Goal: Find specific page/section: Find specific page/section

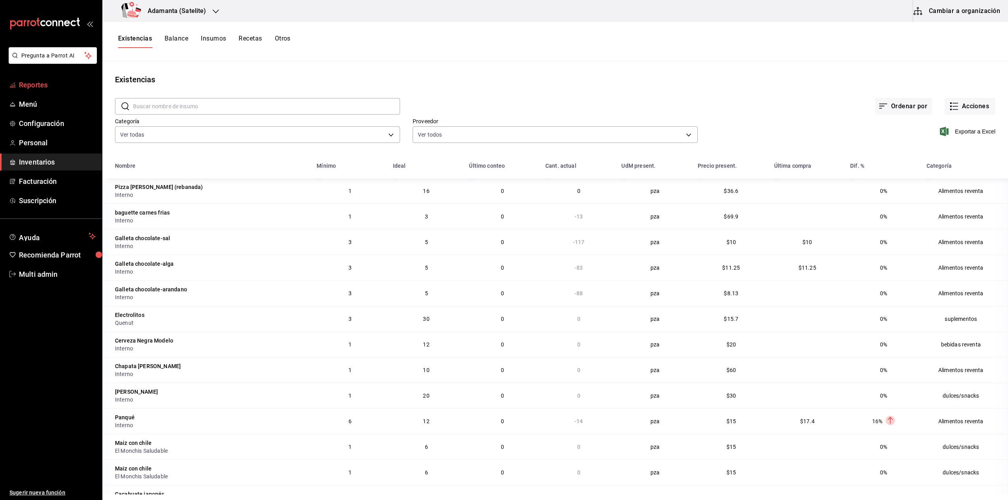
click at [58, 79] on link "Reportes" at bounding box center [51, 84] width 102 height 17
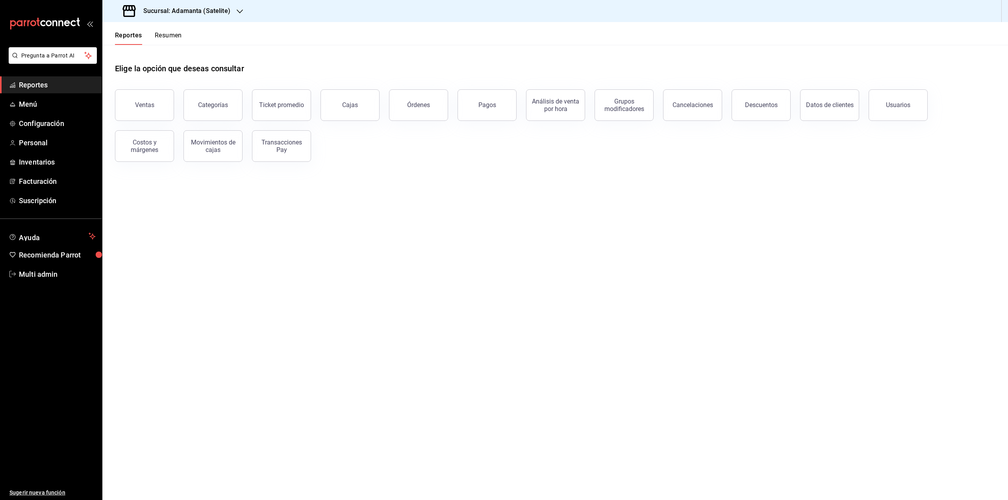
click at [175, 39] on button "Resumen" at bounding box center [168, 37] width 27 height 13
